Goal: Task Accomplishment & Management: Manage account settings

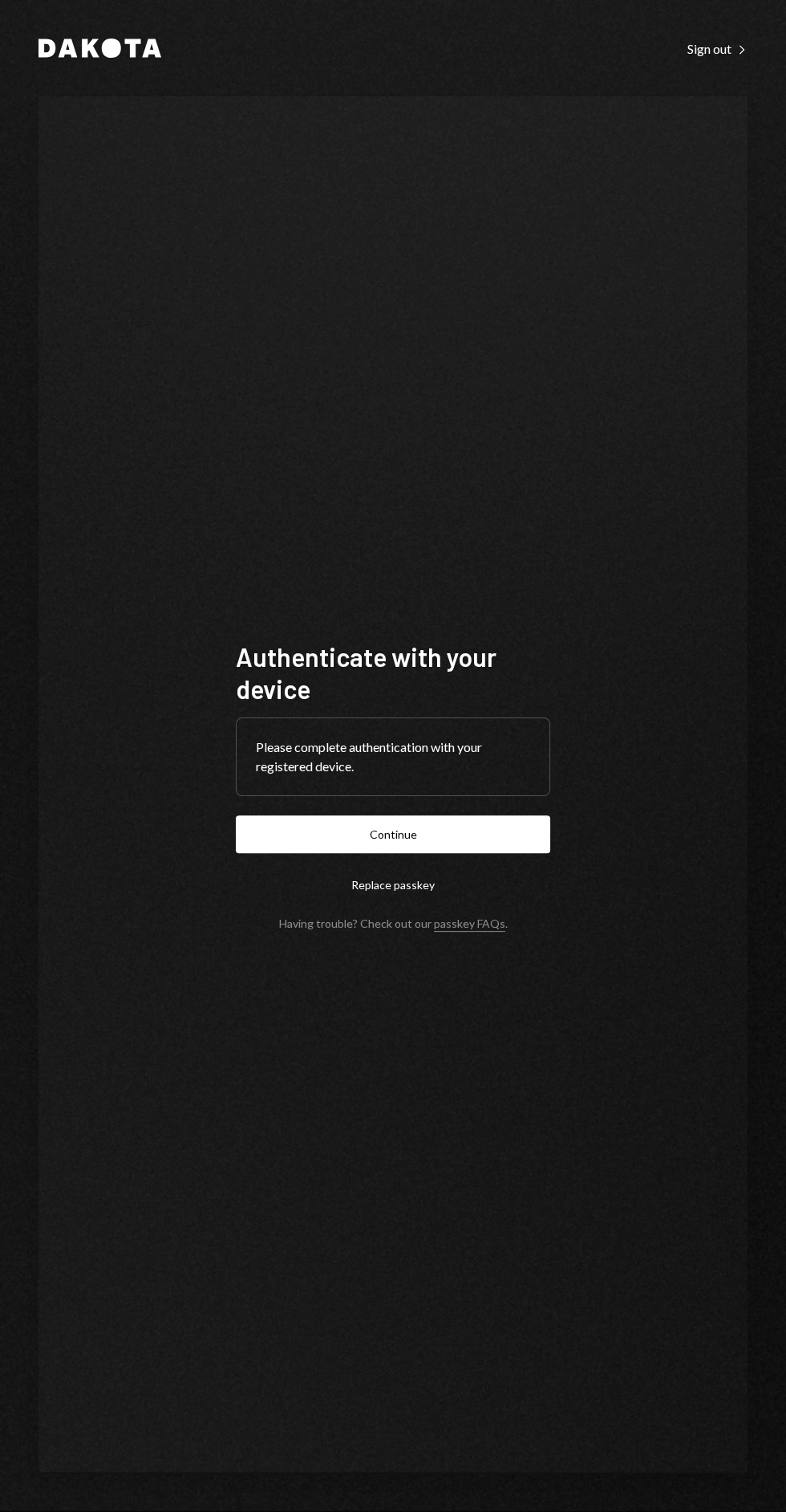
click at [458, 853] on button "Continue" at bounding box center [393, 833] width 315 height 37
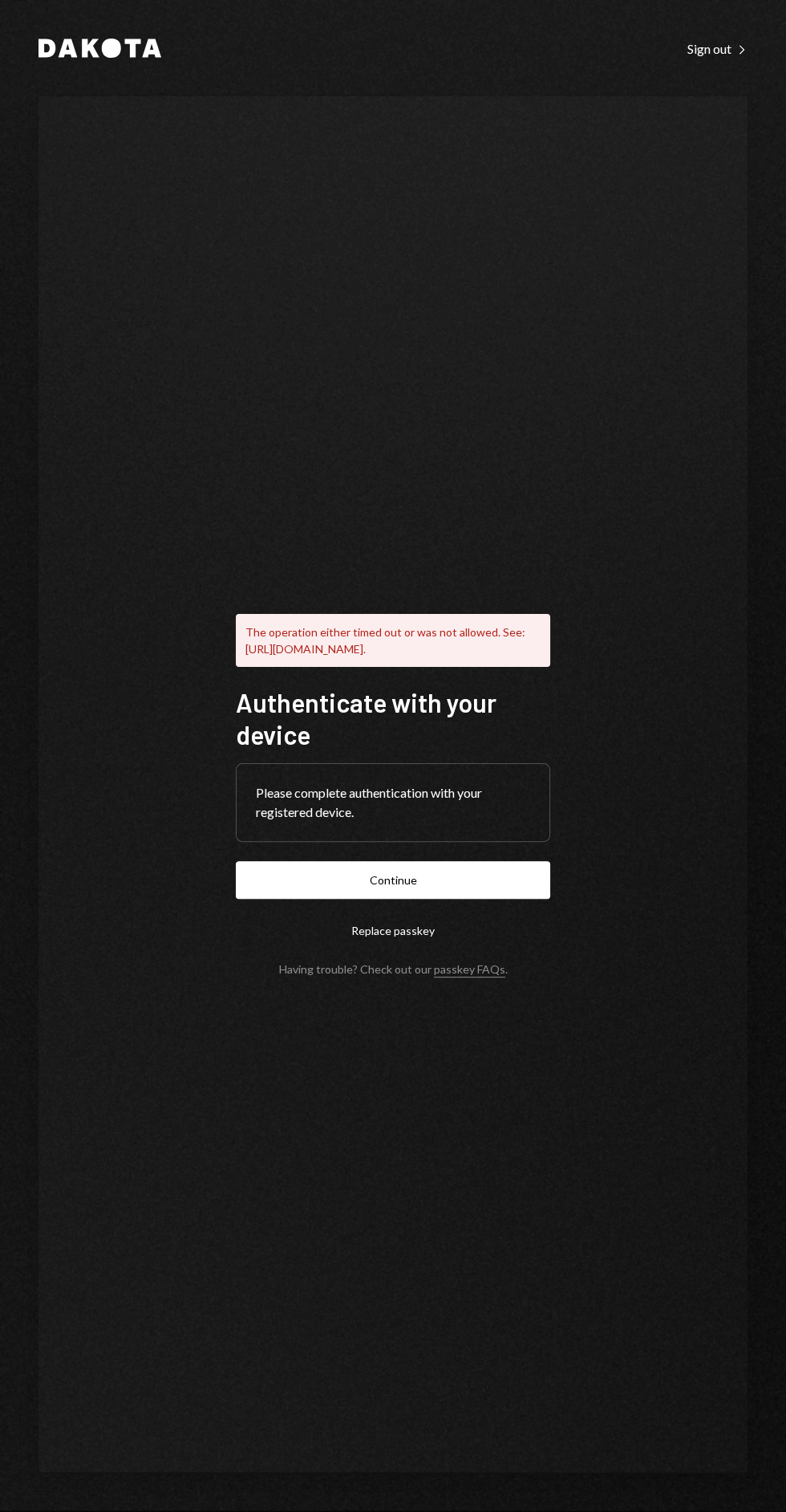
click at [479, 899] on button "Continue" at bounding box center [393, 879] width 315 height 37
click at [414, 949] on button "Replace passkey" at bounding box center [393, 930] width 315 height 37
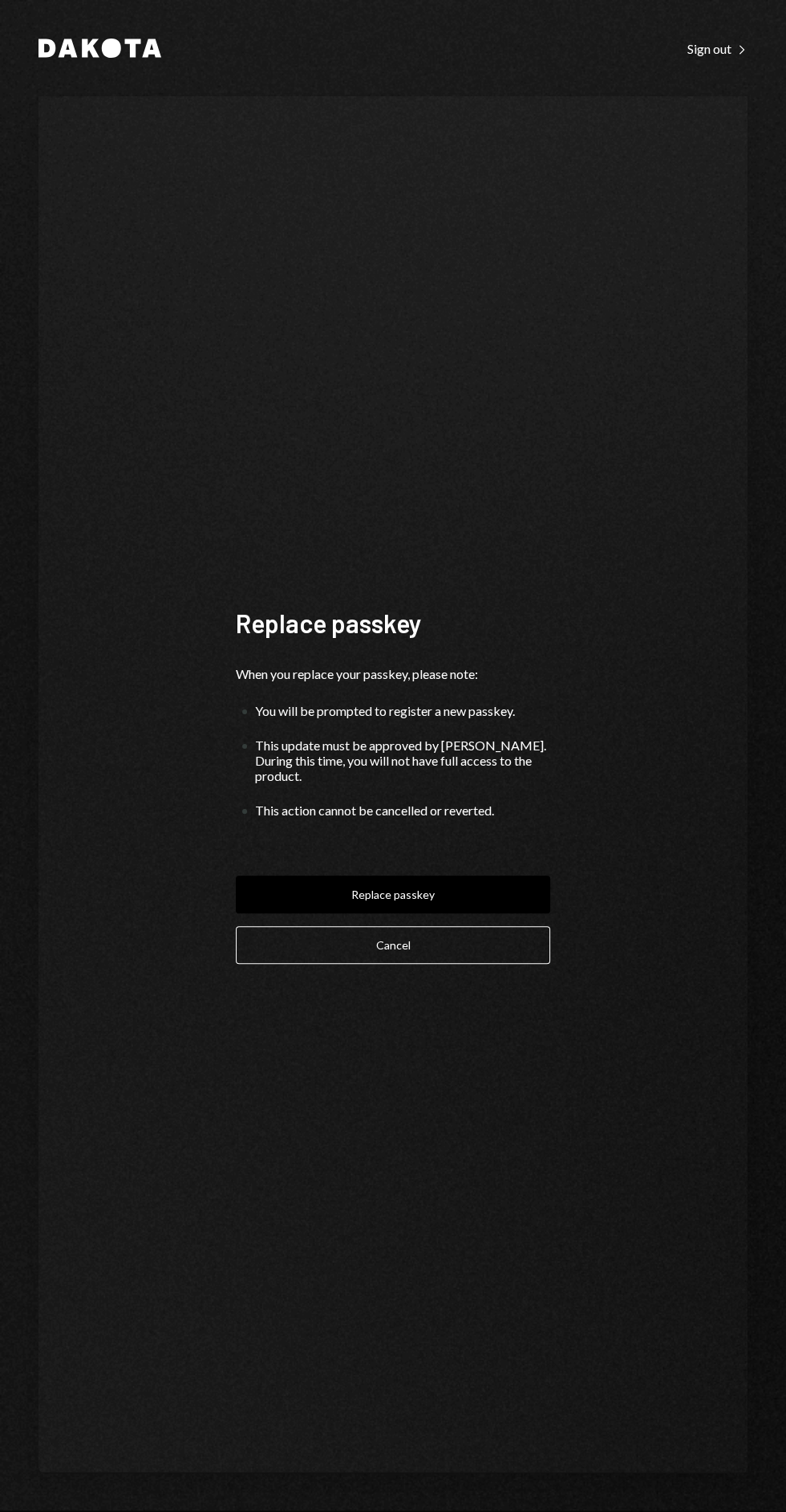
click at [456, 964] on button "Cancel" at bounding box center [393, 945] width 315 height 37
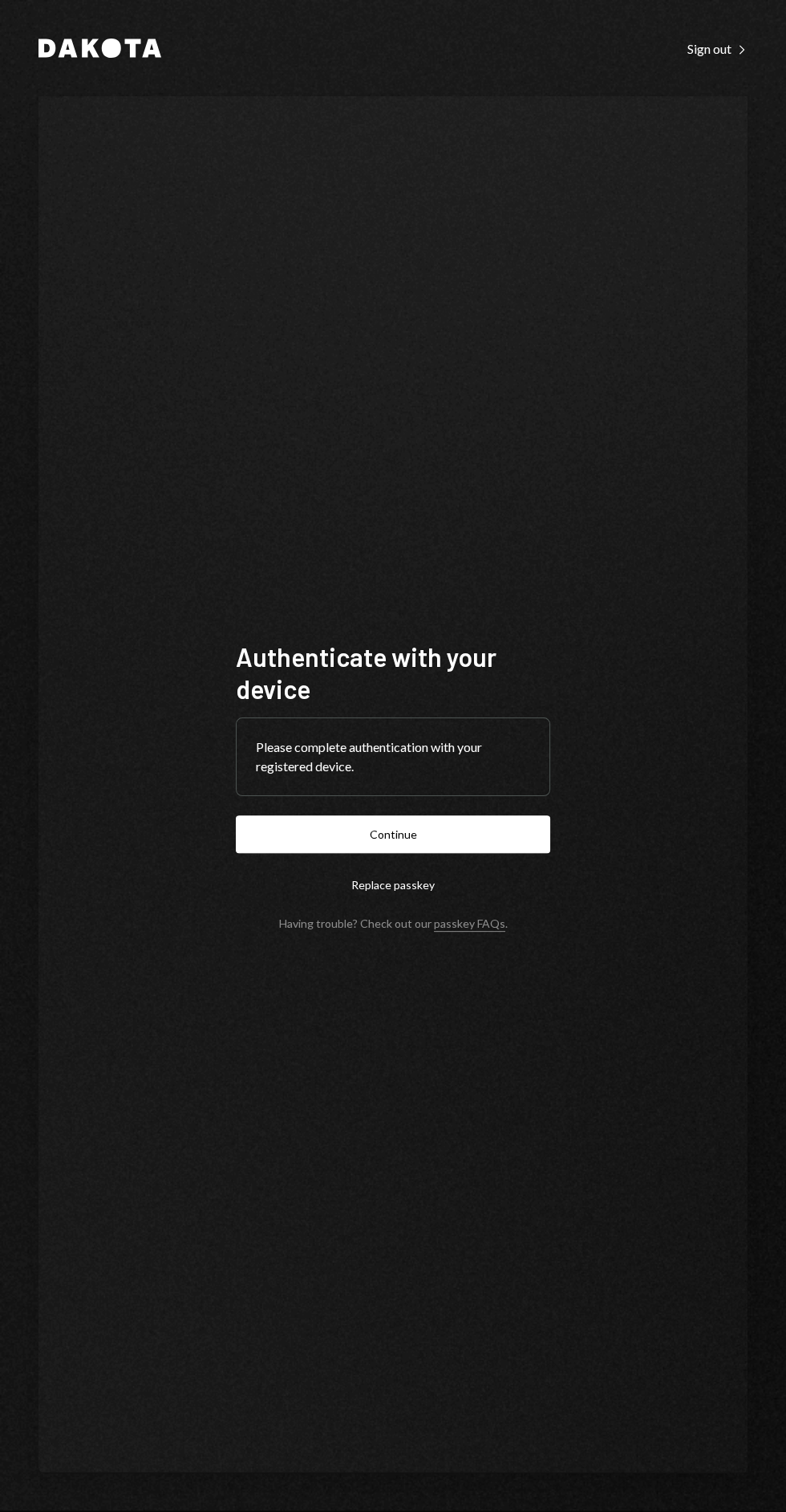
click at [480, 853] on button "Continue" at bounding box center [393, 833] width 315 height 37
